Goal: Navigation & Orientation: Find specific page/section

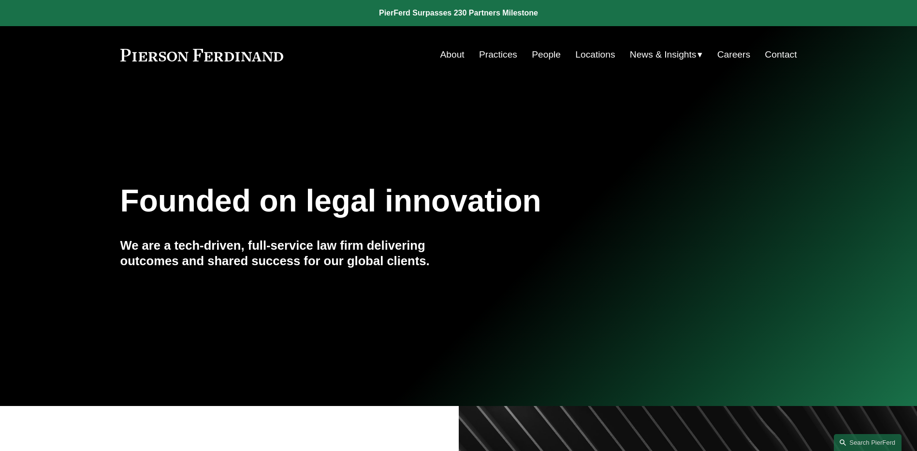
click at [555, 53] on link "People" at bounding box center [546, 54] width 29 height 18
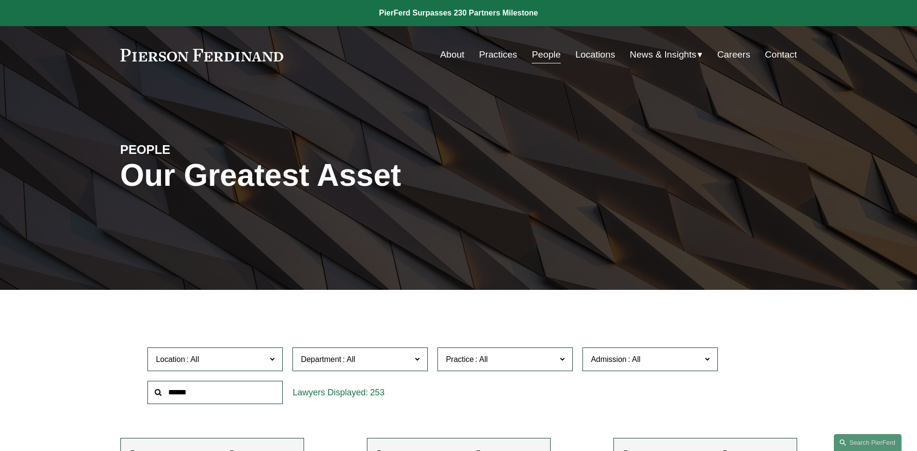
click at [0, 0] on link "News" at bounding box center [0, 0] width 0 height 0
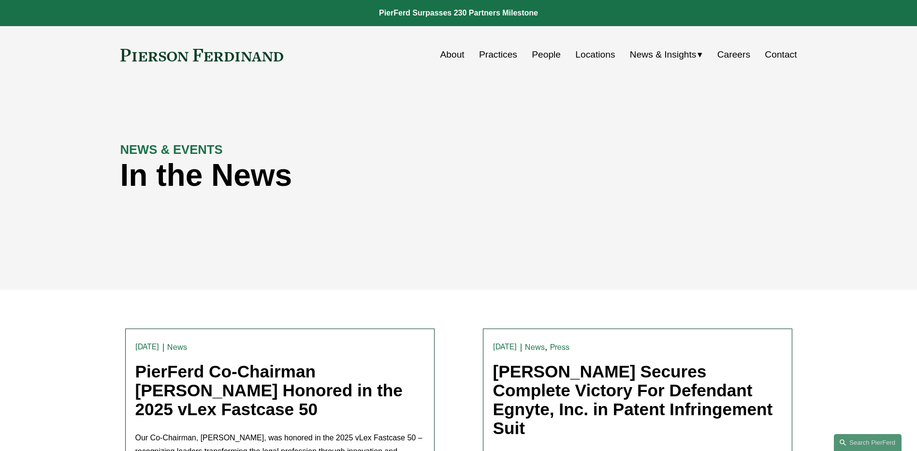
click at [161, 54] on link at bounding box center [201, 55] width 163 height 13
